Goal: Information Seeking & Learning: Learn about a topic

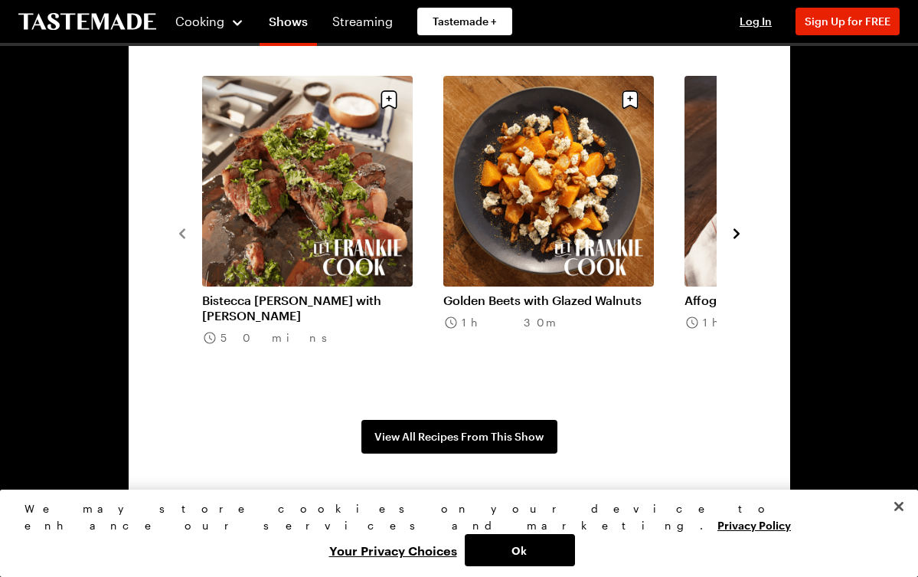
scroll to position [1142, 0]
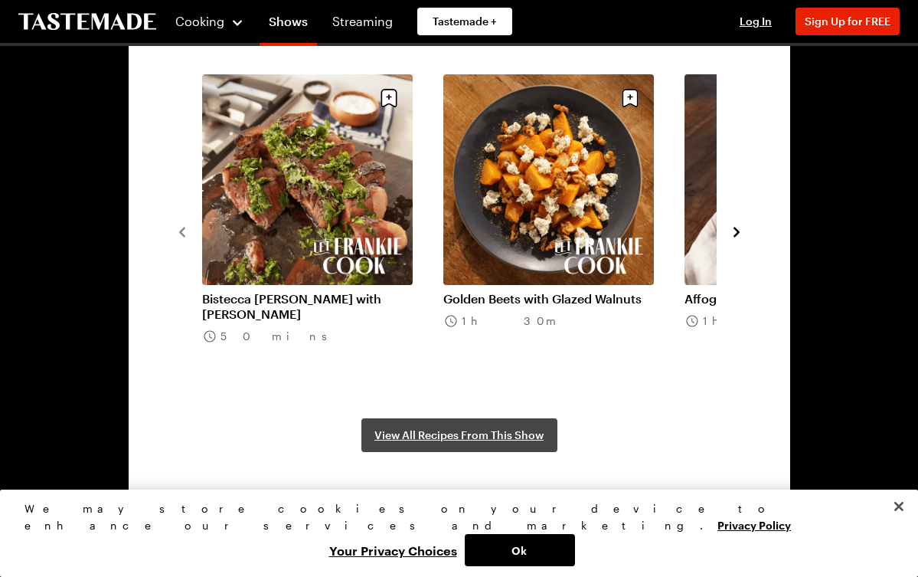
click at [433, 431] on span "View All Recipes From This Show" at bounding box center [458, 434] width 169 height 15
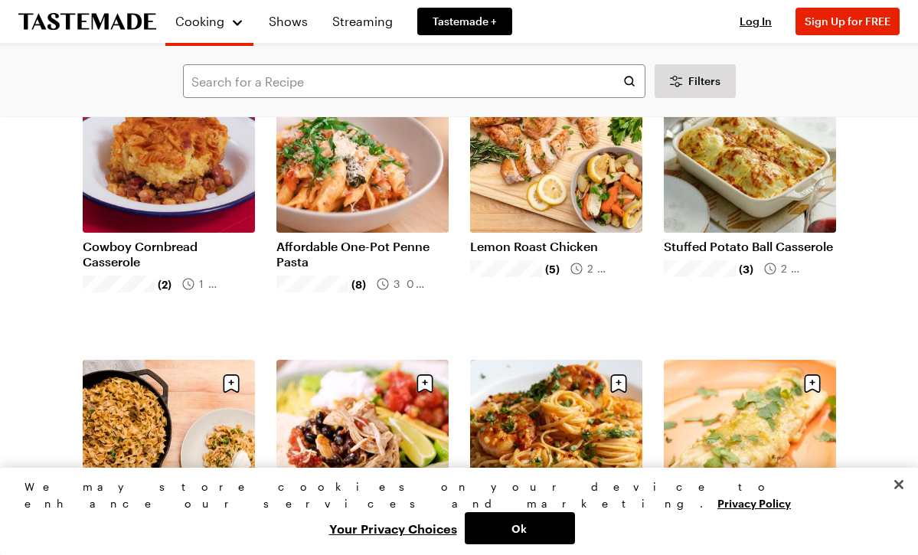
scroll to position [466, 0]
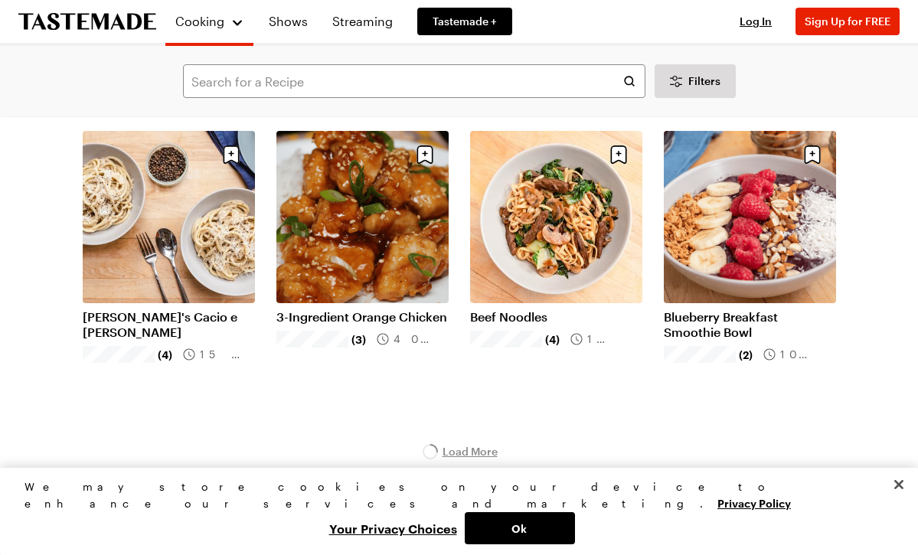
scroll to position [1621, 0]
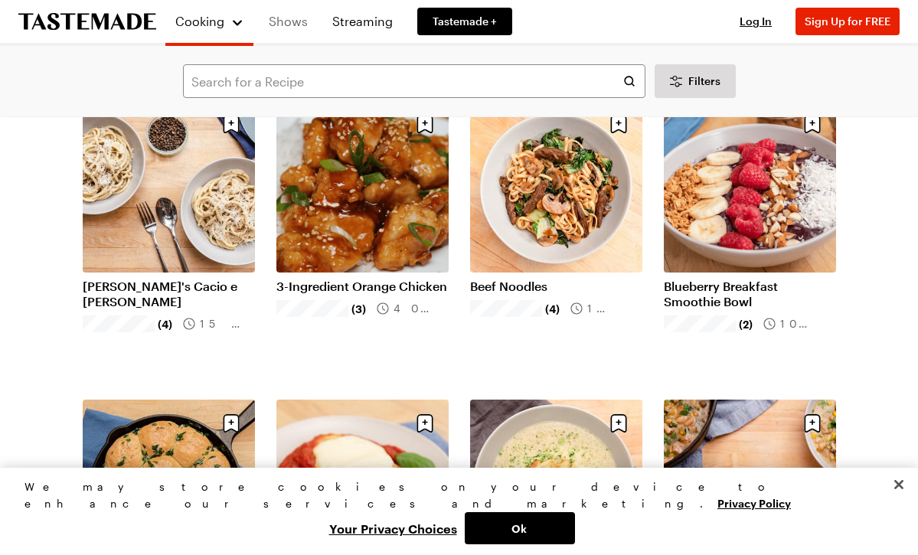
click at [289, 18] on link "Shows" at bounding box center [288, 21] width 57 height 43
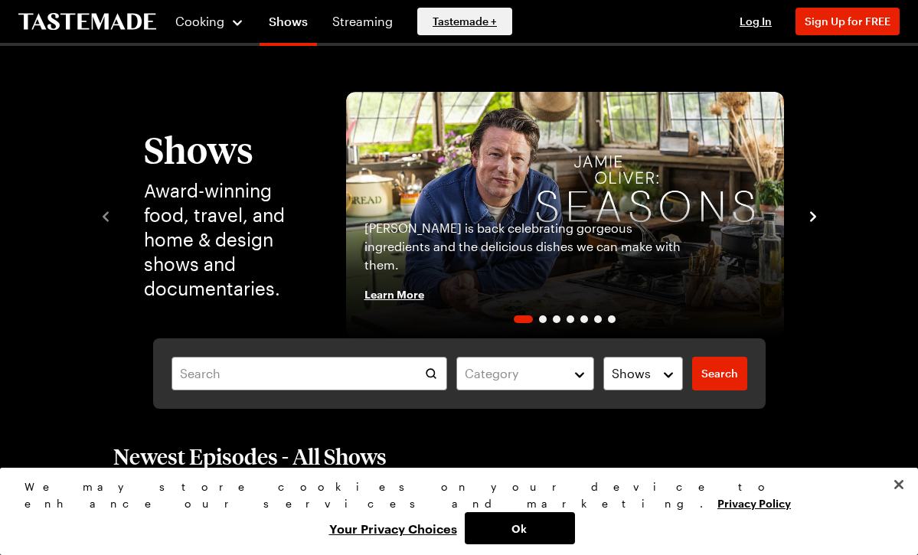
click at [499, 27] on link "Tastemade +" at bounding box center [464, 22] width 95 height 28
